Goal: Information Seeking & Learning: Learn about a topic

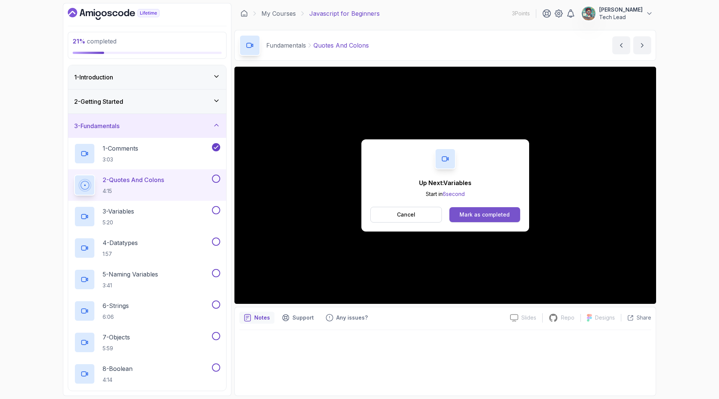
click at [511, 217] on button "Mark as completed" at bounding box center [484, 214] width 71 height 15
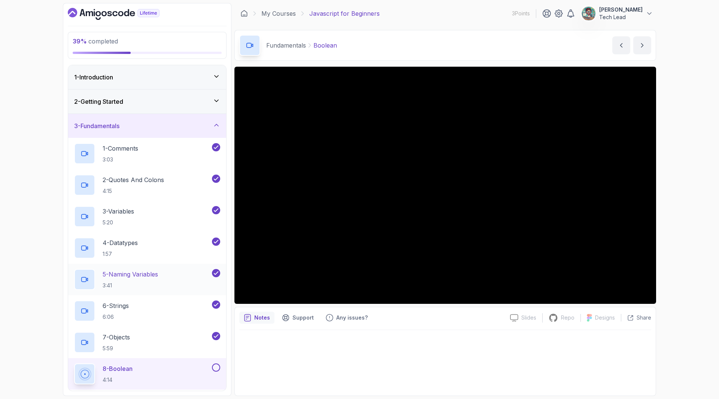
drag, startPoint x: 553, startPoint y: 98, endPoint x: 148, endPoint y: 276, distance: 442.9
click at [148, 276] on p "5 - Naming Variables" at bounding box center [130, 274] width 55 height 9
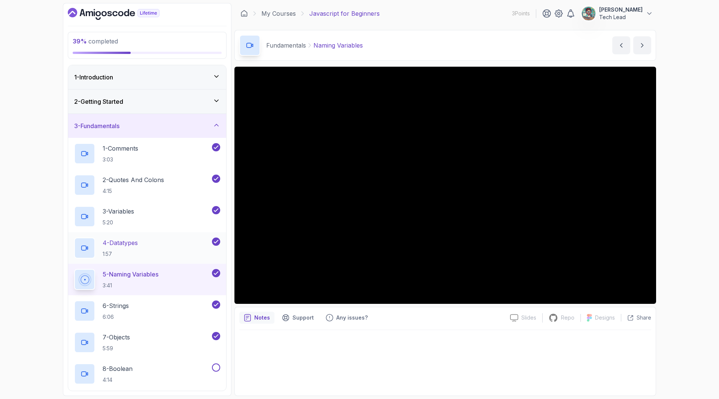
click at [129, 251] on p "1:57" at bounding box center [120, 253] width 35 height 7
